Goal: Task Accomplishment & Management: Use online tool/utility

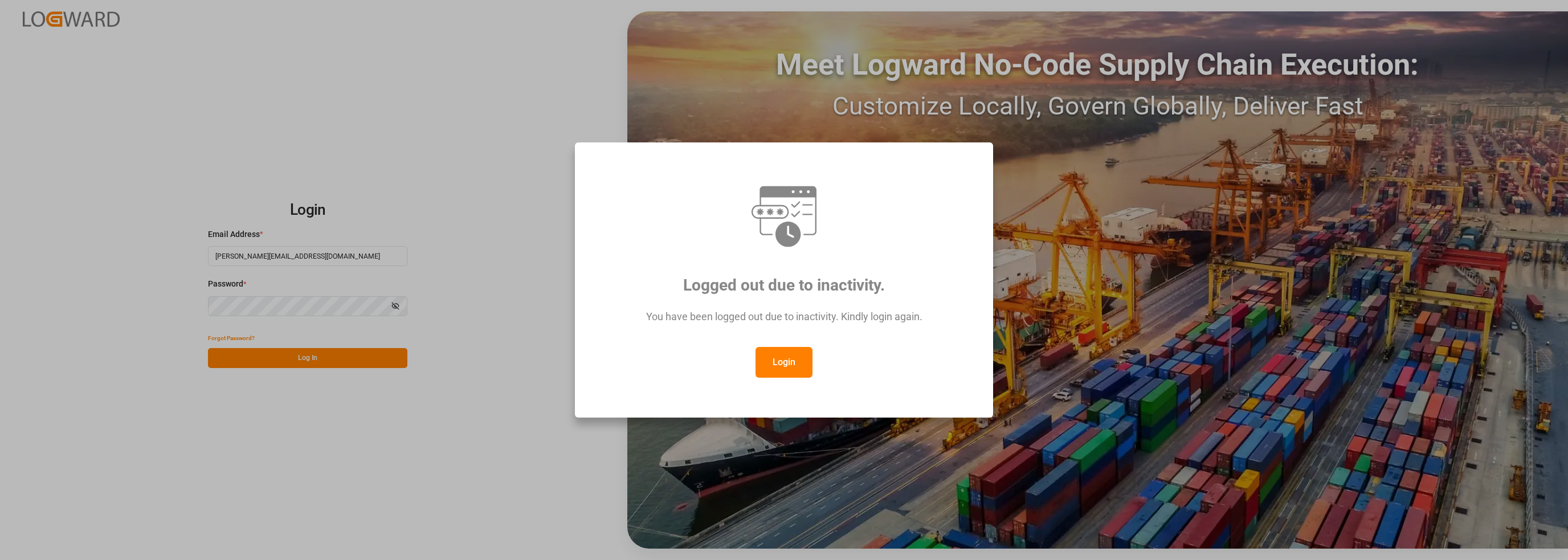
click at [784, 359] on button "Login" at bounding box center [784, 362] width 57 height 31
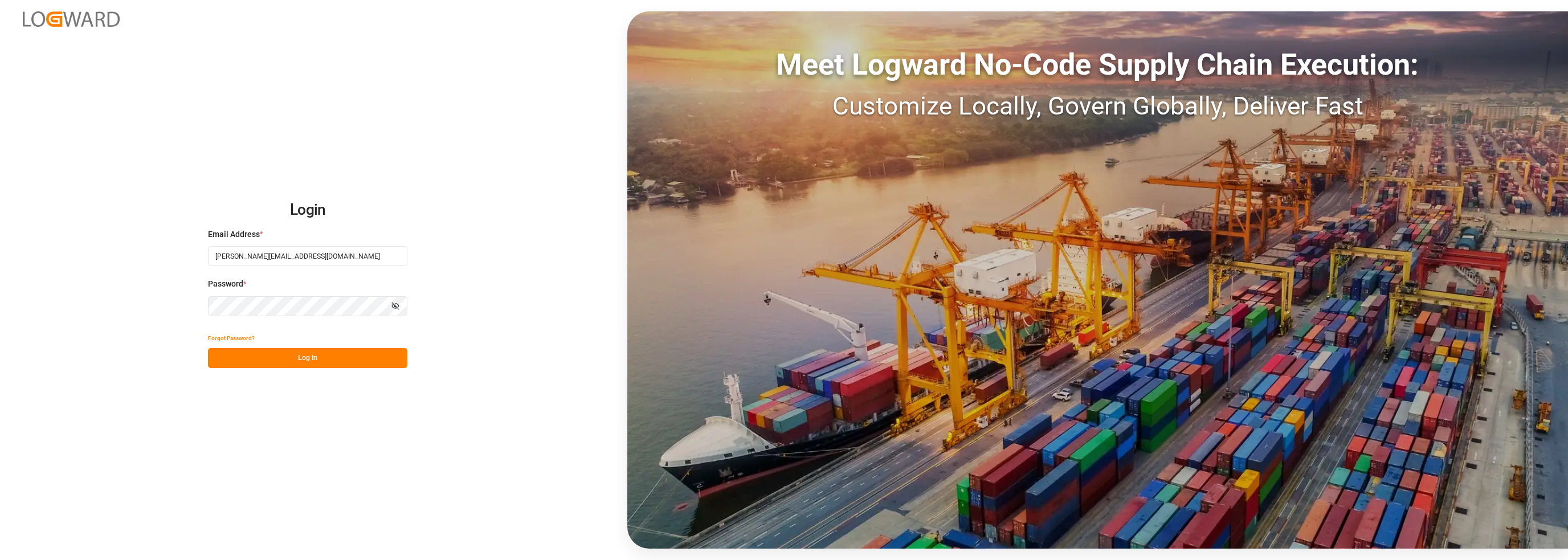
click at [310, 361] on button "Log In" at bounding box center [308, 358] width 200 height 20
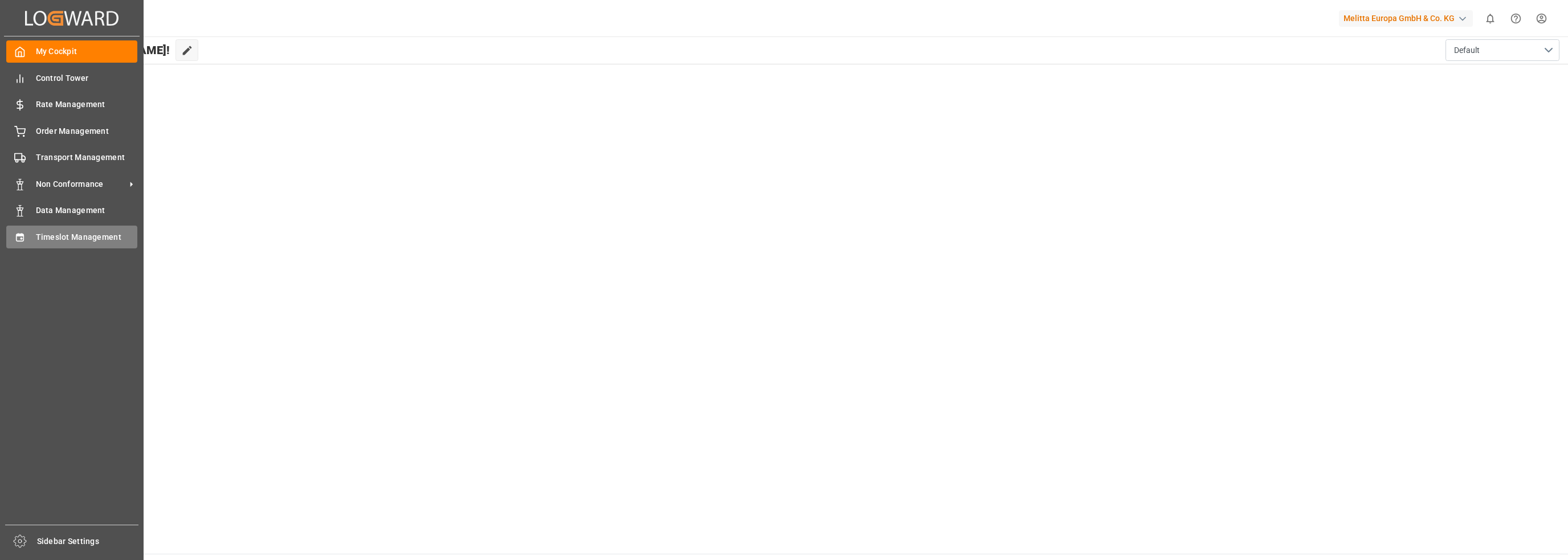
click at [29, 240] on div "Timeslot Management Timeslot Management" at bounding box center [71, 237] width 131 height 22
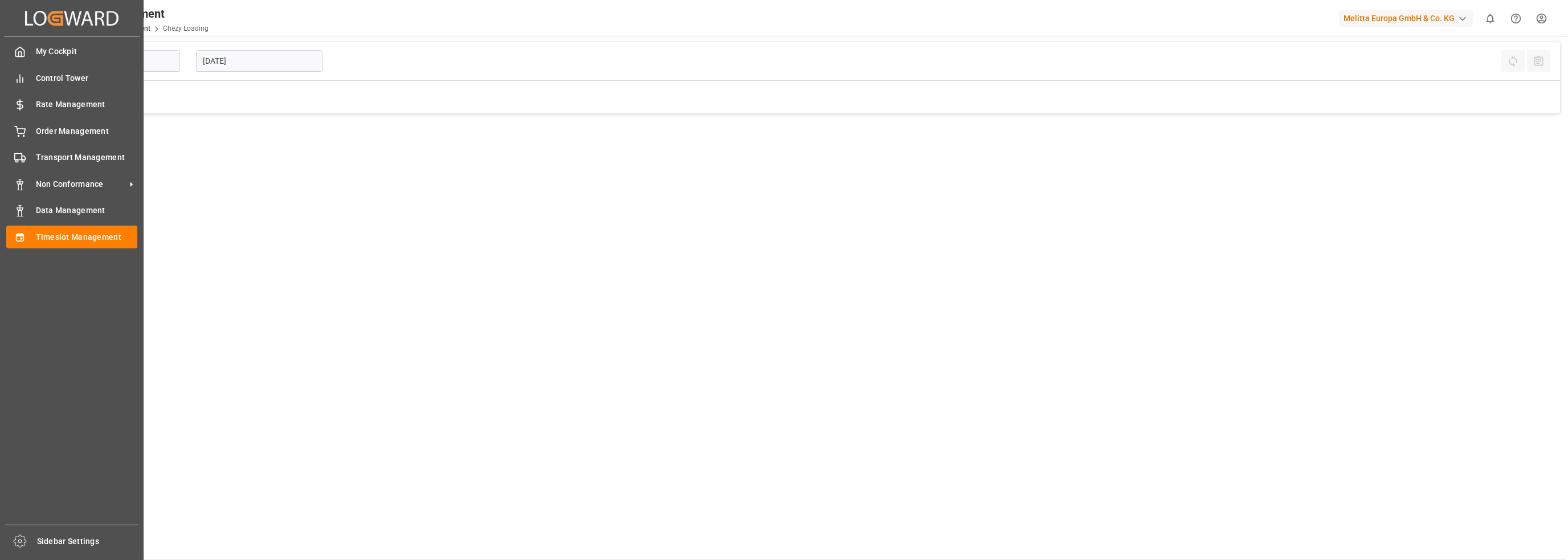
type input "Chezy Loading"
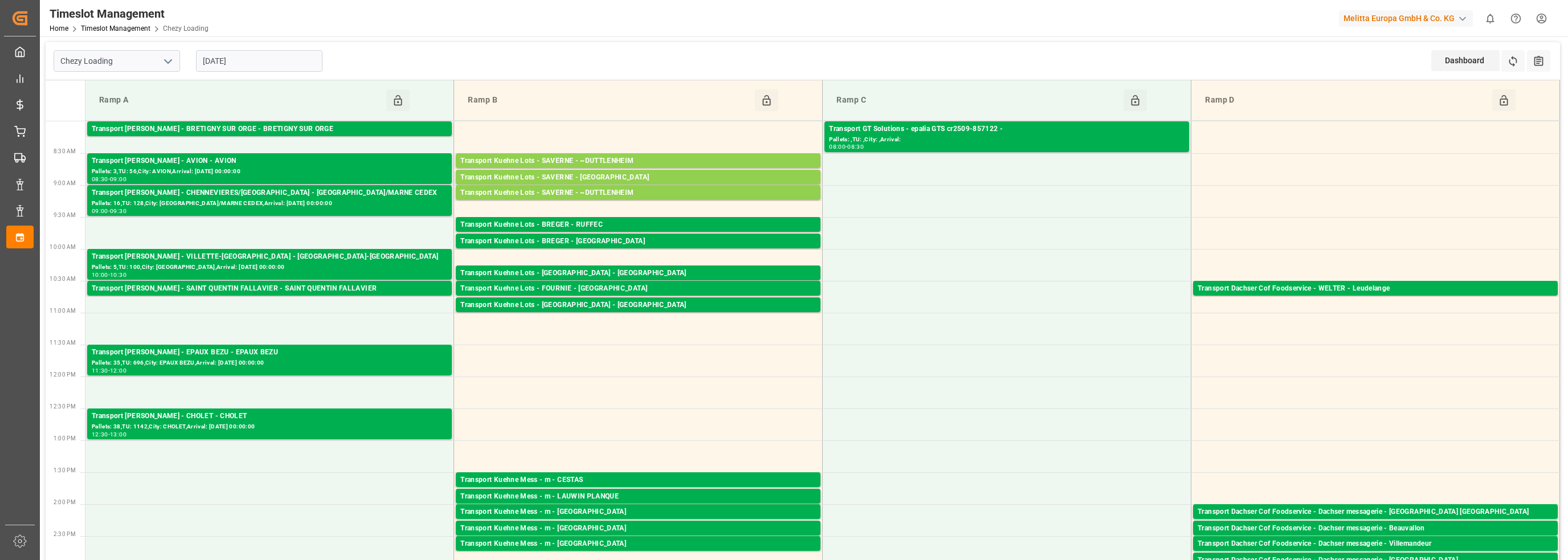
click at [278, 63] on input "[DATE]" at bounding box center [259, 61] width 127 height 22
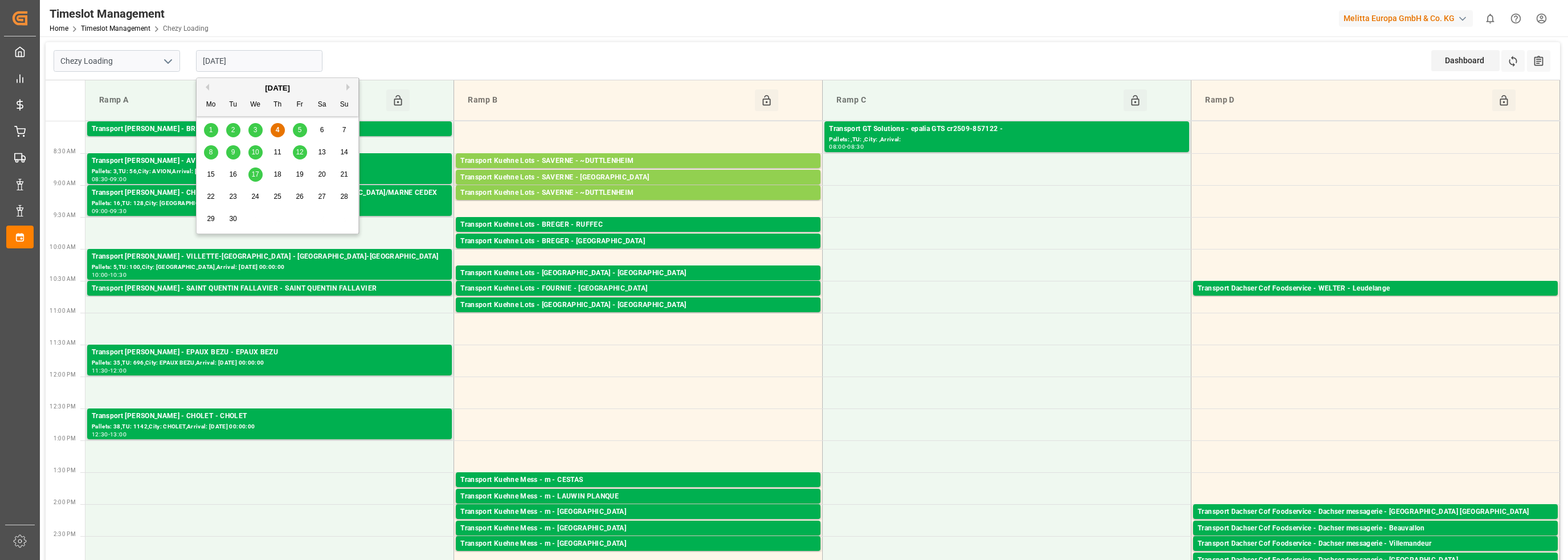
click at [302, 130] on div "5" at bounding box center [299, 130] width 14 height 13
type input "[DATE]"
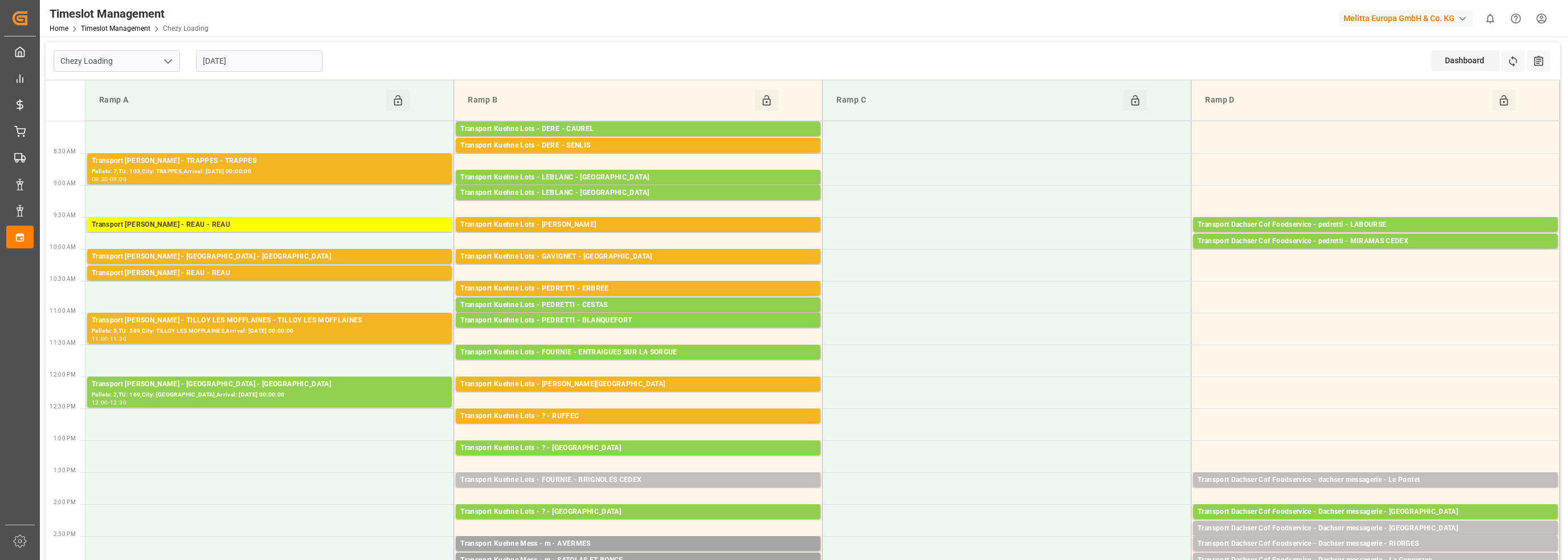
click at [164, 61] on icon "open menu" at bounding box center [168, 61] width 14 height 13
click at [119, 116] on div "Chezy Unloading" at bounding box center [116, 112] width 125 height 25
type input "Chezy Unloading"
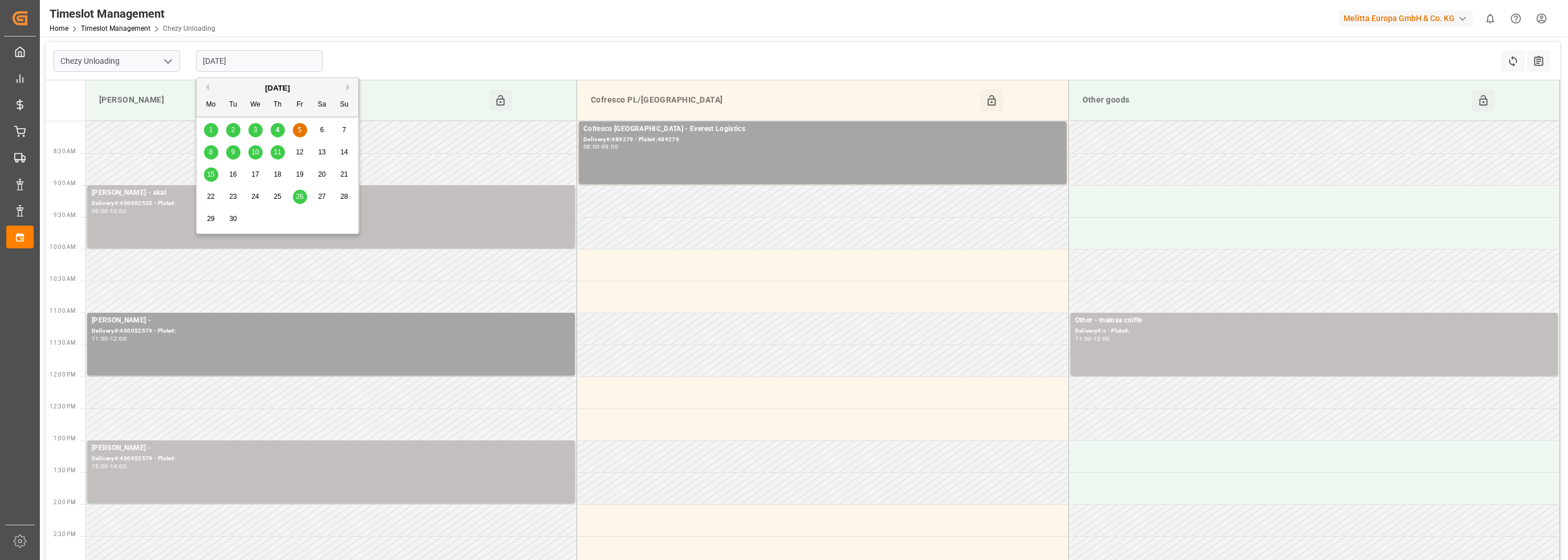
click at [234, 64] on input "[DATE]" at bounding box center [259, 61] width 127 height 22
click at [212, 153] on span "8" at bounding box center [211, 151] width 4 height 8
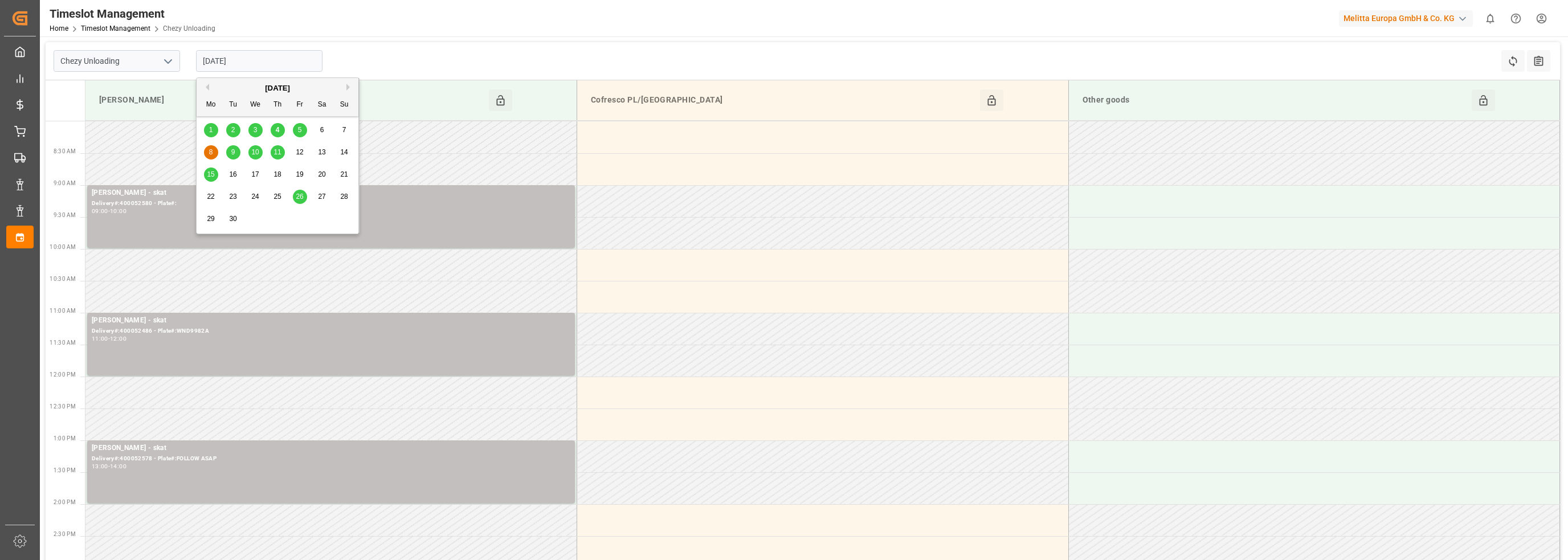
click at [234, 62] on input "[DATE]" at bounding box center [259, 61] width 127 height 22
click at [233, 153] on span "9" at bounding box center [233, 151] width 4 height 8
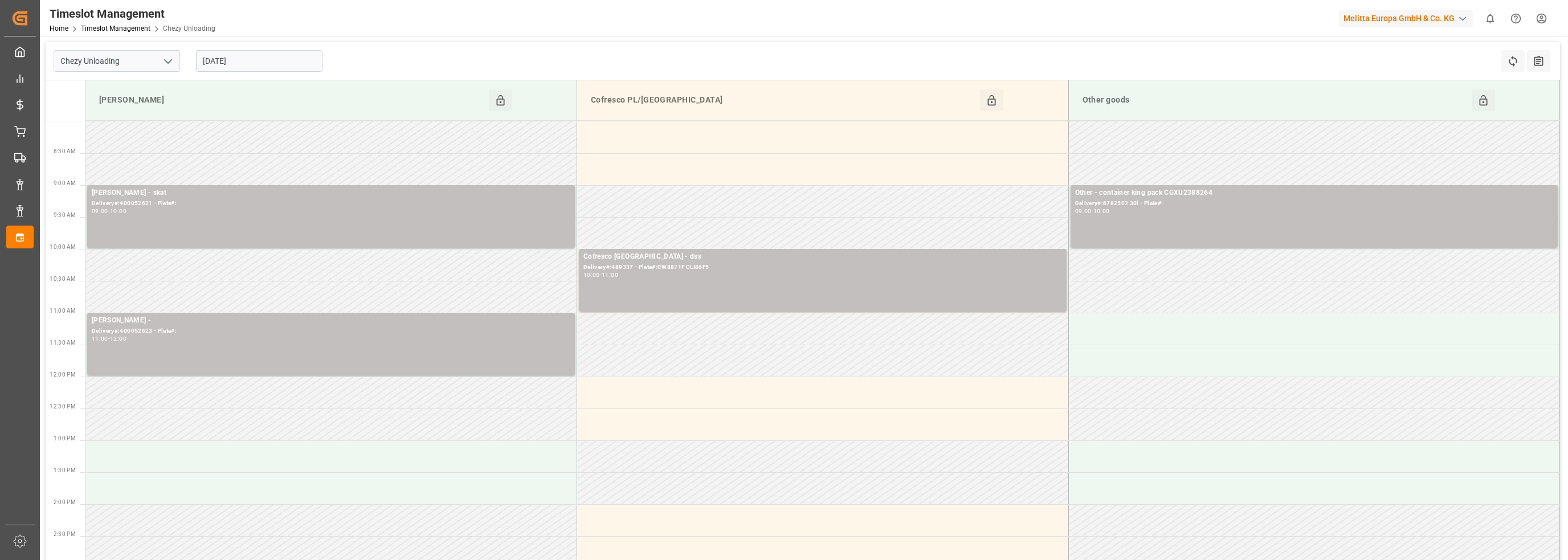
click at [228, 61] on input "[DATE]" at bounding box center [259, 61] width 127 height 22
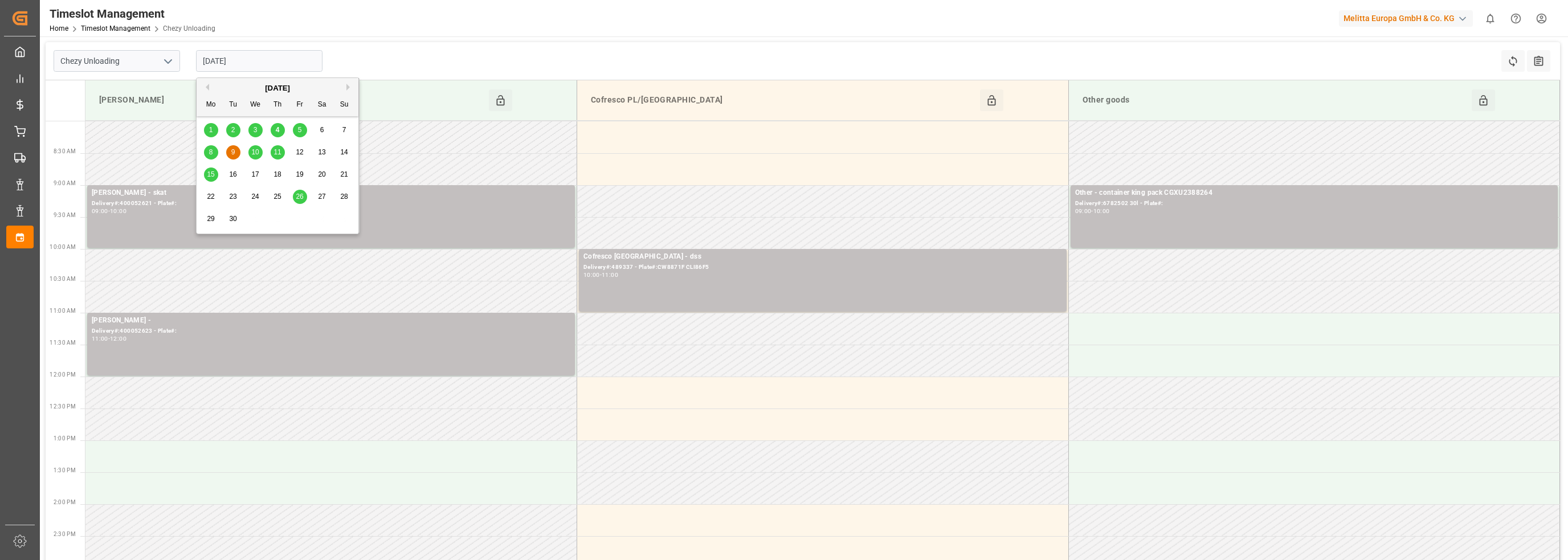
click at [257, 150] on span "10" at bounding box center [255, 151] width 8 height 8
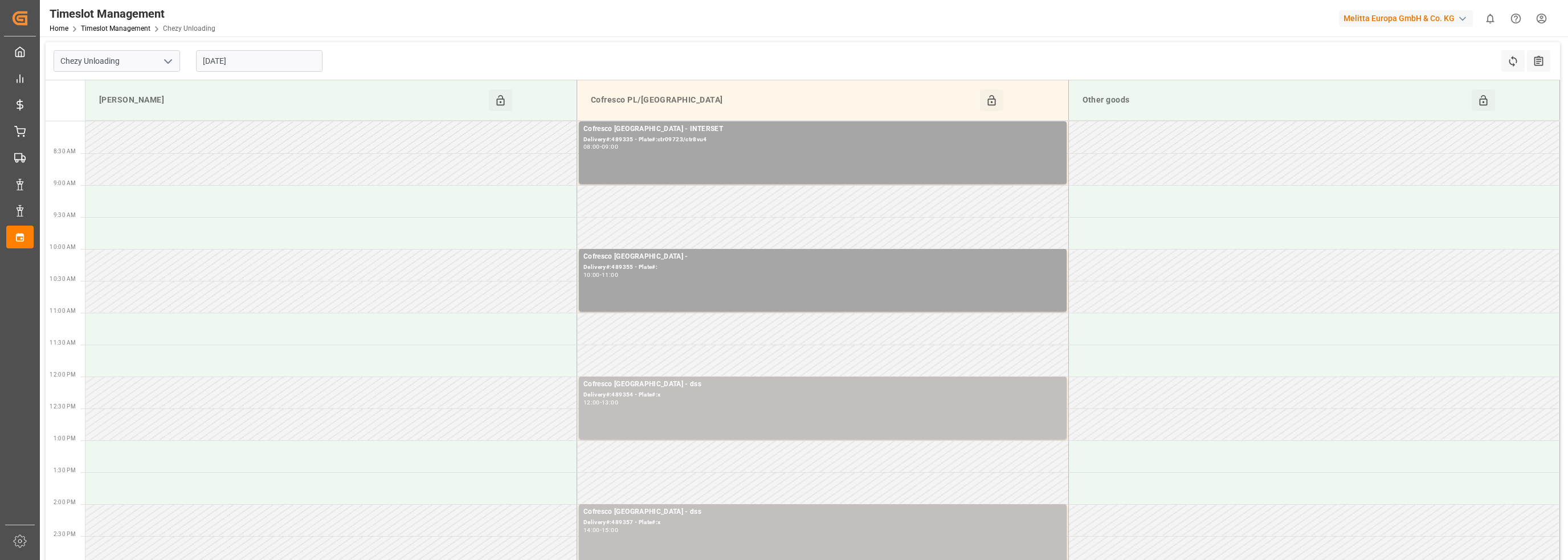
click at [223, 52] on input "[DATE]" at bounding box center [259, 61] width 127 height 22
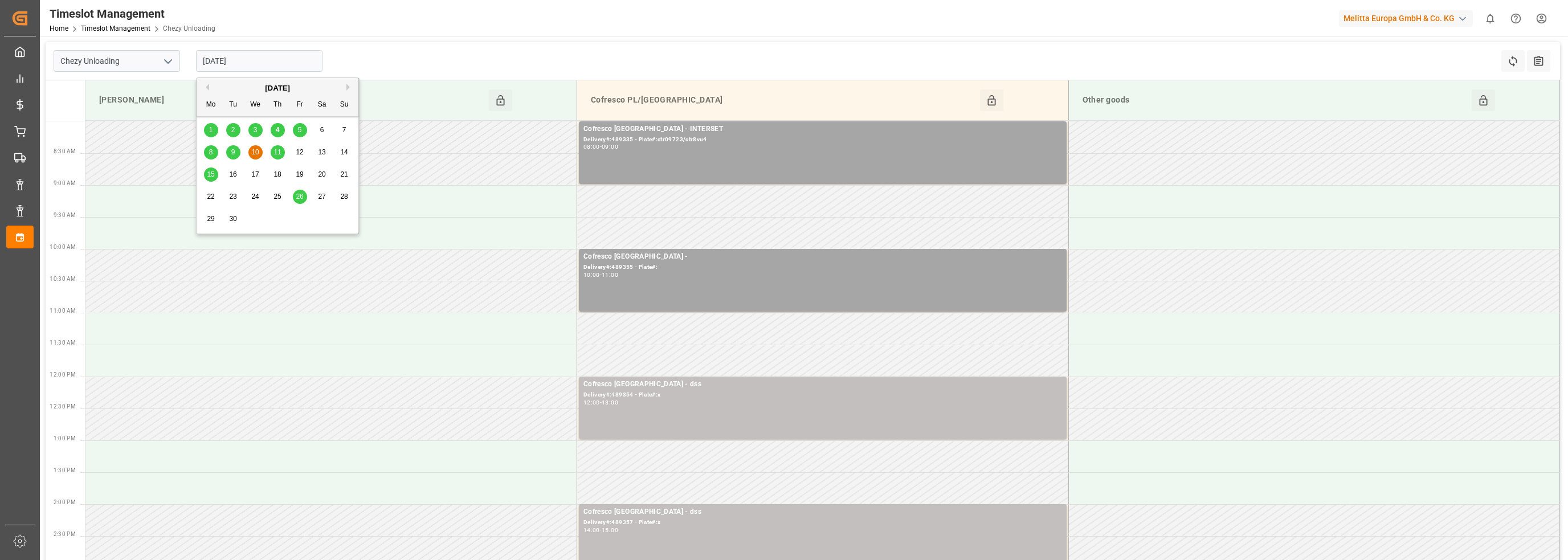
click at [278, 149] on span "11" at bounding box center [278, 151] width 8 height 8
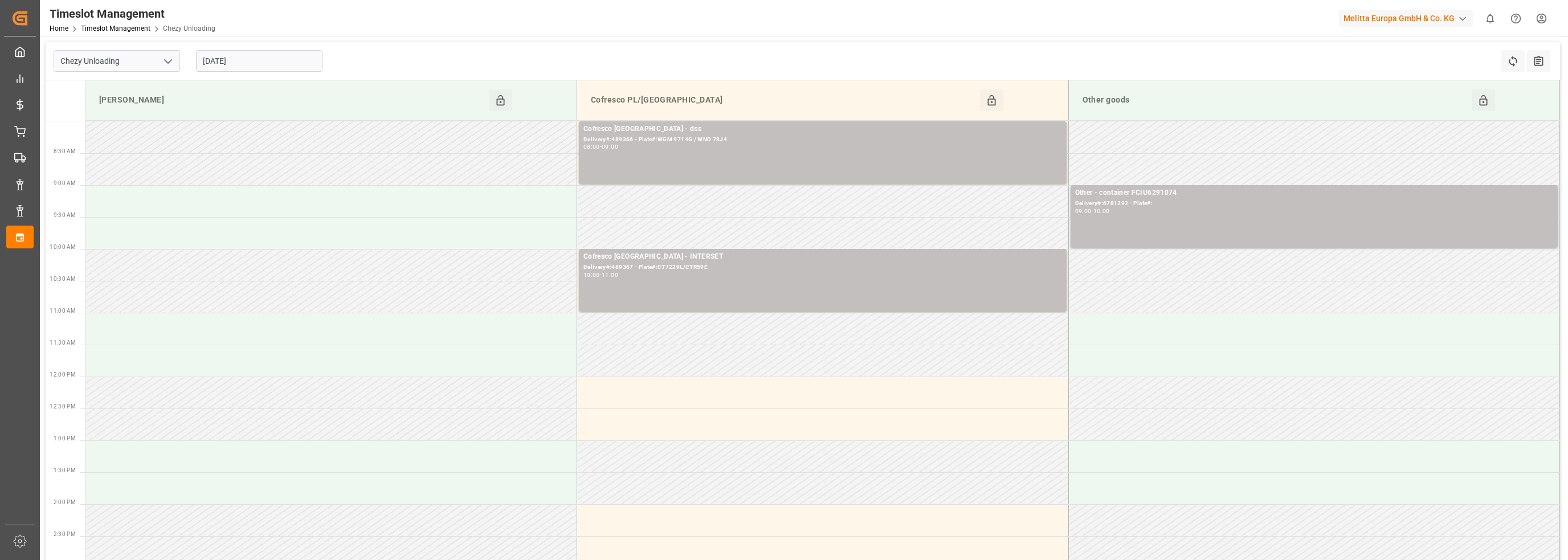
click at [263, 61] on input "[DATE]" at bounding box center [259, 61] width 127 height 22
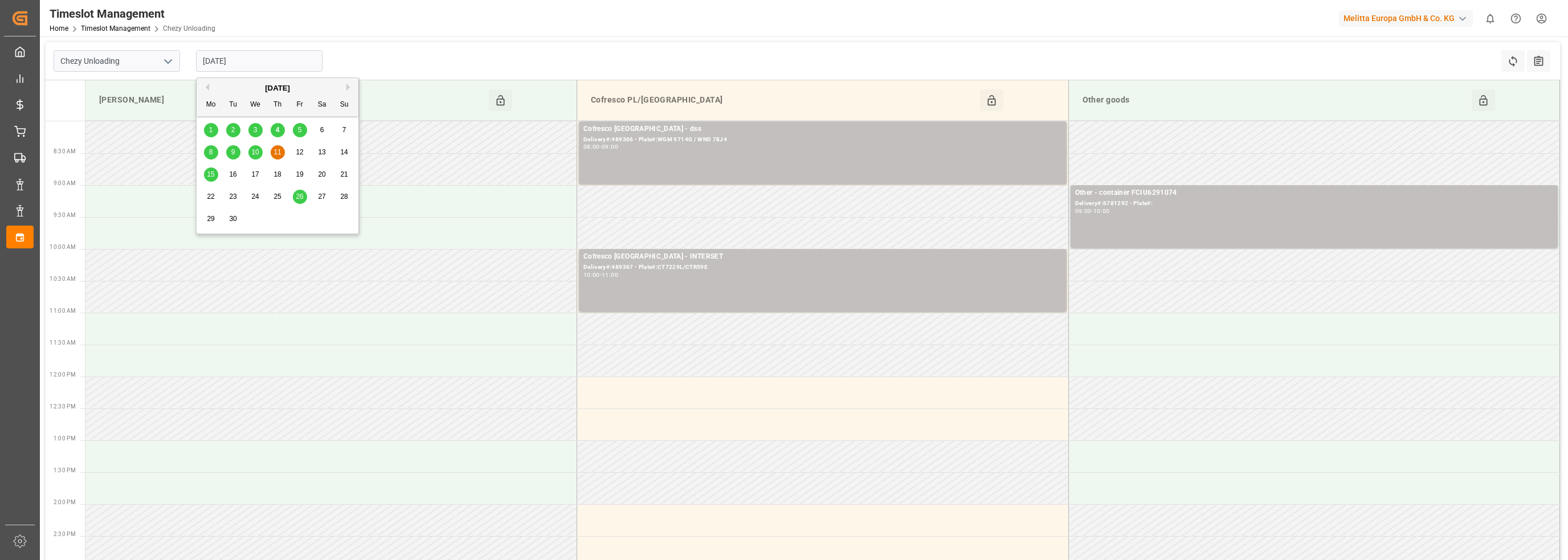
click at [215, 174] on span "15" at bounding box center [211, 174] width 8 height 8
type input "[DATE]"
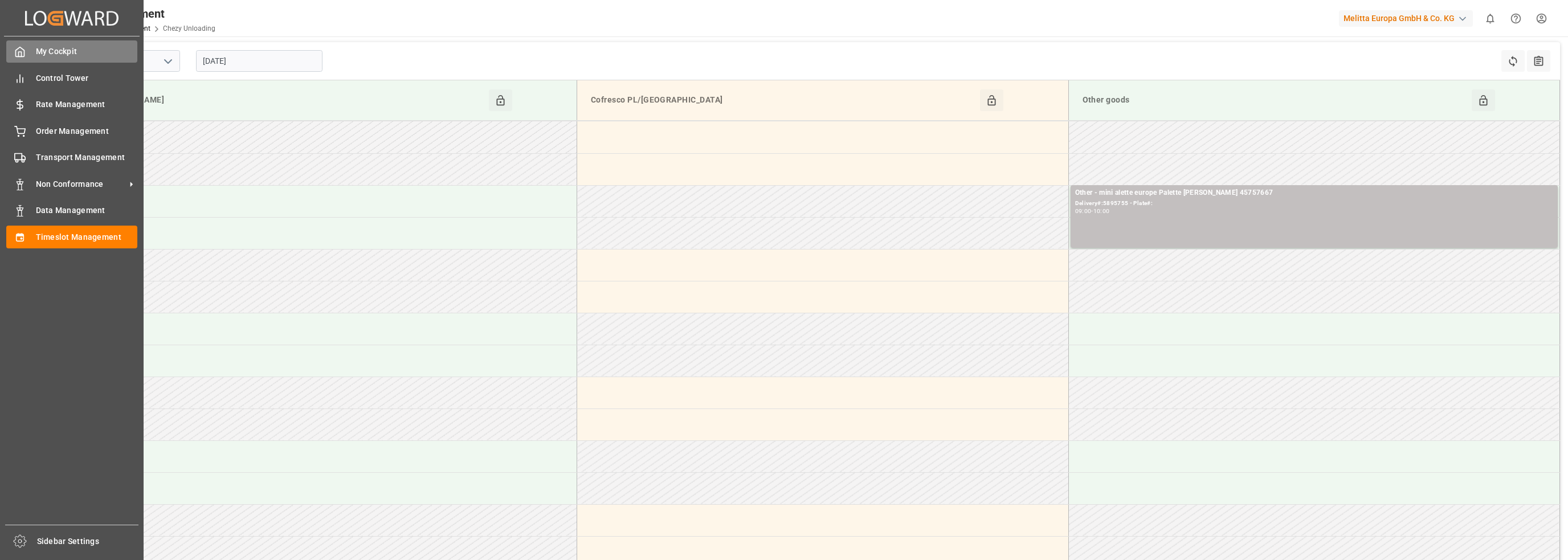
click at [19, 54] on icon at bounding box center [20, 52] width 11 height 11
